Goal: Find specific page/section: Find specific page/section

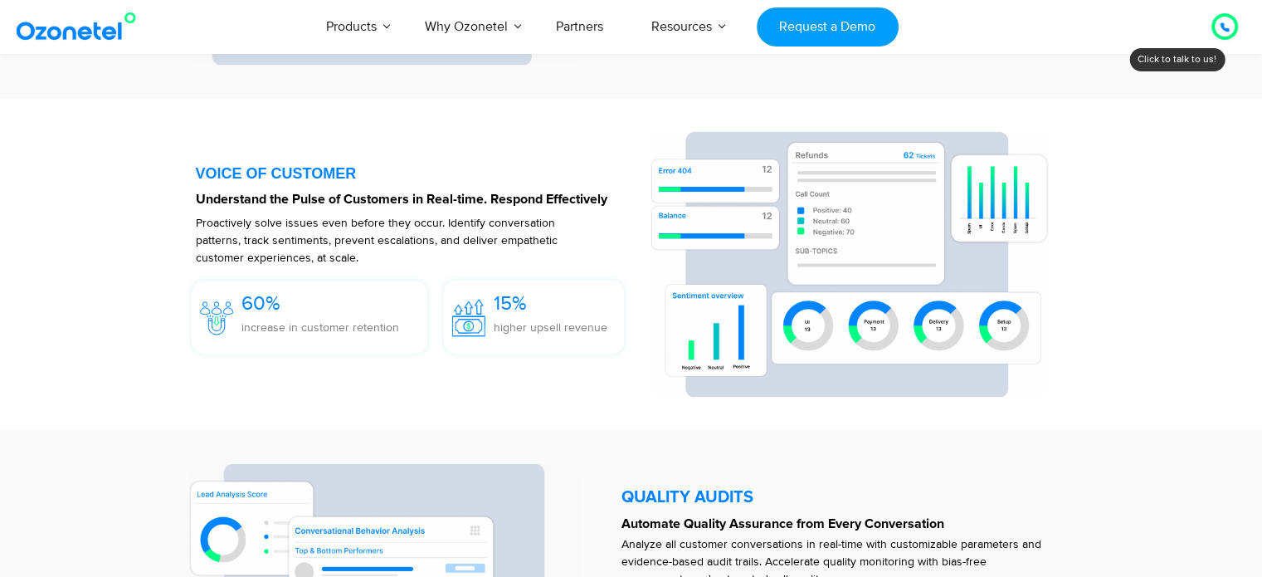
scroll to position [2489, 0]
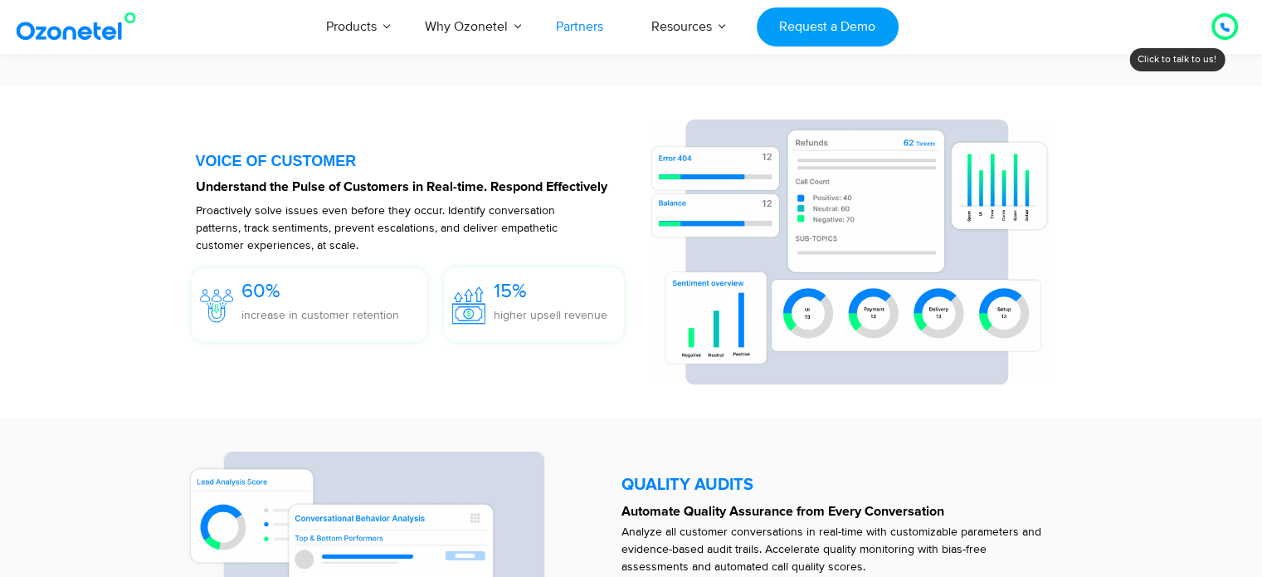
click at [575, 22] on link "Partners" at bounding box center [579, 26] width 95 height 55
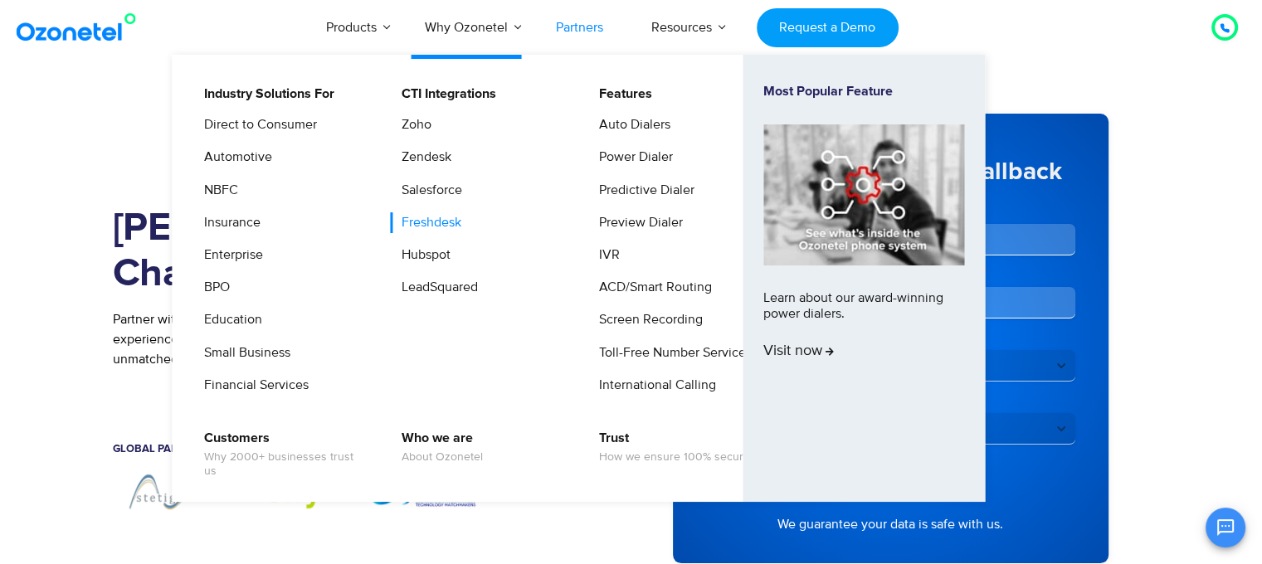
click at [422, 223] on link "Freshdesk" at bounding box center [427, 222] width 73 height 21
